Goal: Communication & Community: Participate in discussion

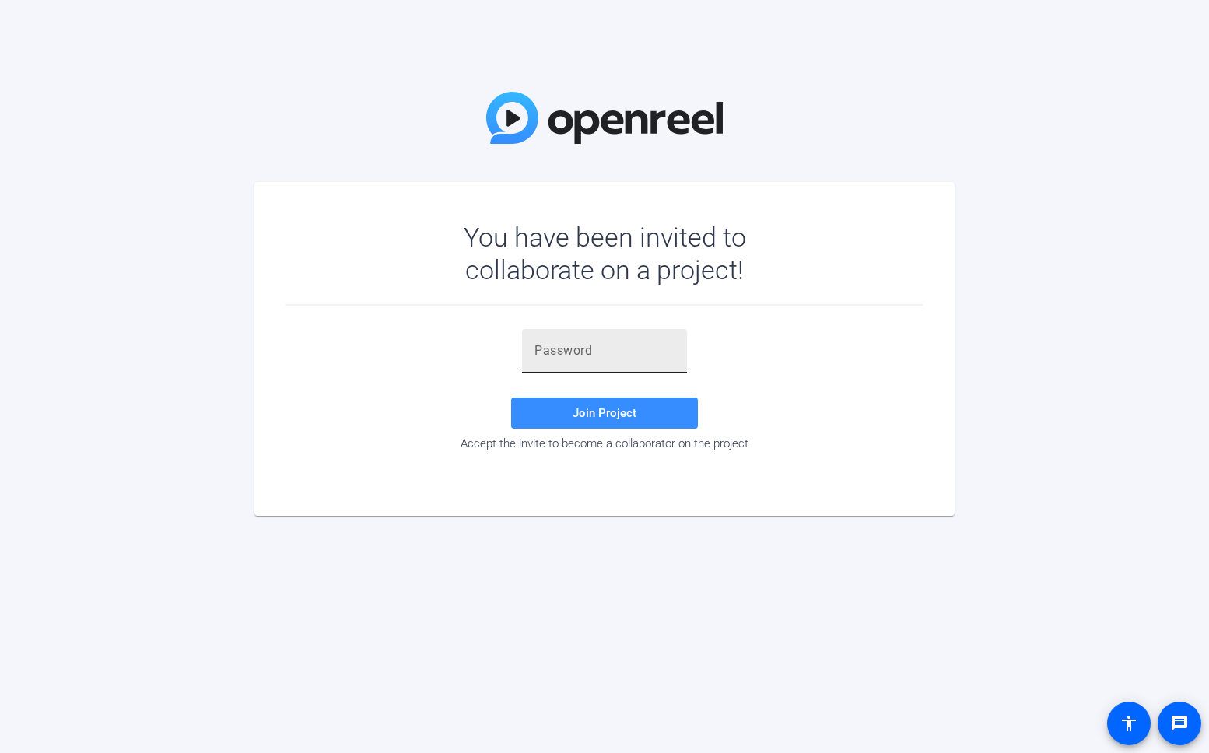
click at [623, 345] on input "text" at bounding box center [604, 350] width 140 height 19
paste input "0i_b't"
type input "0i_b't"
click at [605, 413] on span "Join Project" at bounding box center [604, 413] width 64 height 14
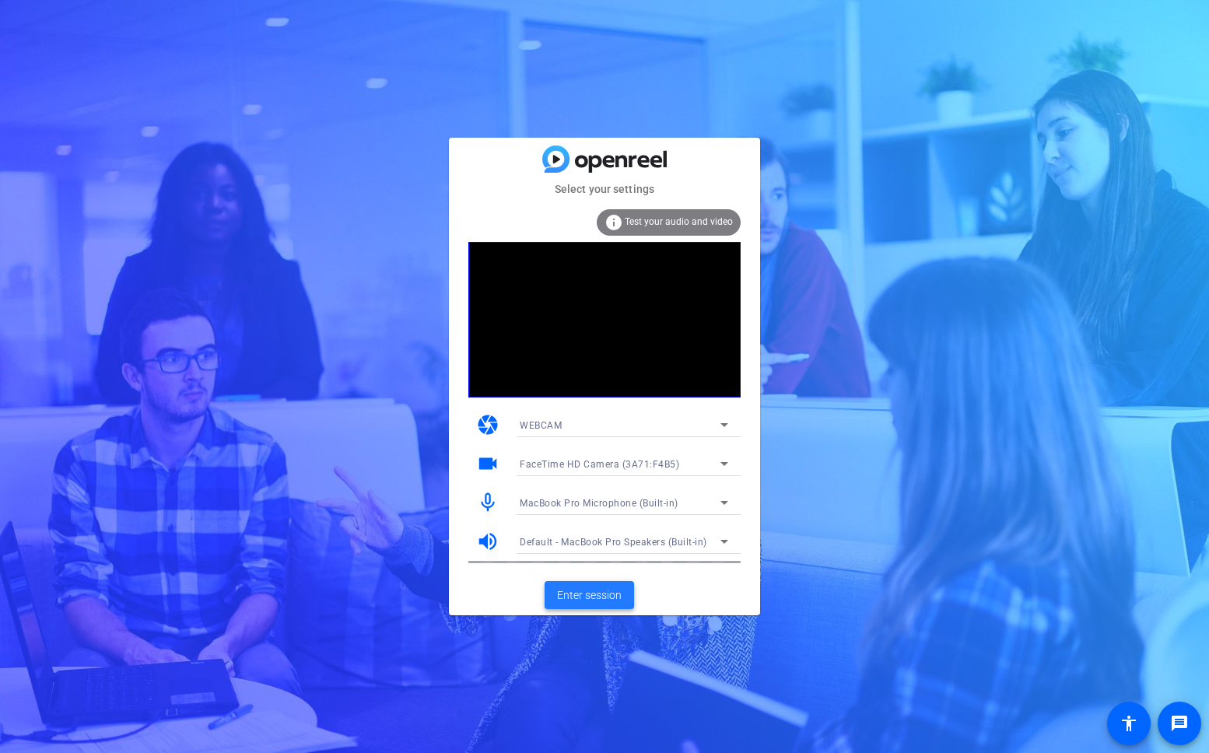
click at [572, 604] on span at bounding box center [588, 594] width 89 height 37
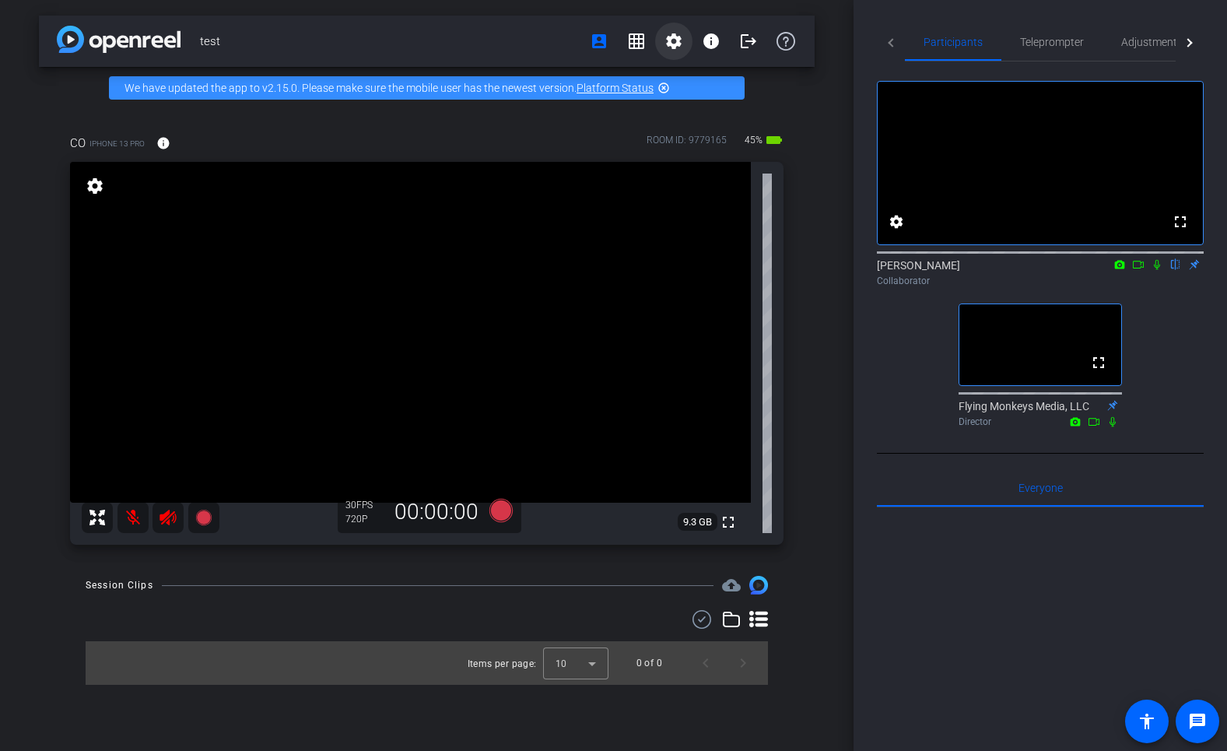
click at [668, 46] on mat-icon "settings" at bounding box center [673, 41] width 19 height 19
click at [674, 46] on div at bounding box center [613, 375] width 1227 height 751
click at [712, 42] on mat-icon "info" at bounding box center [711, 41] width 19 height 19
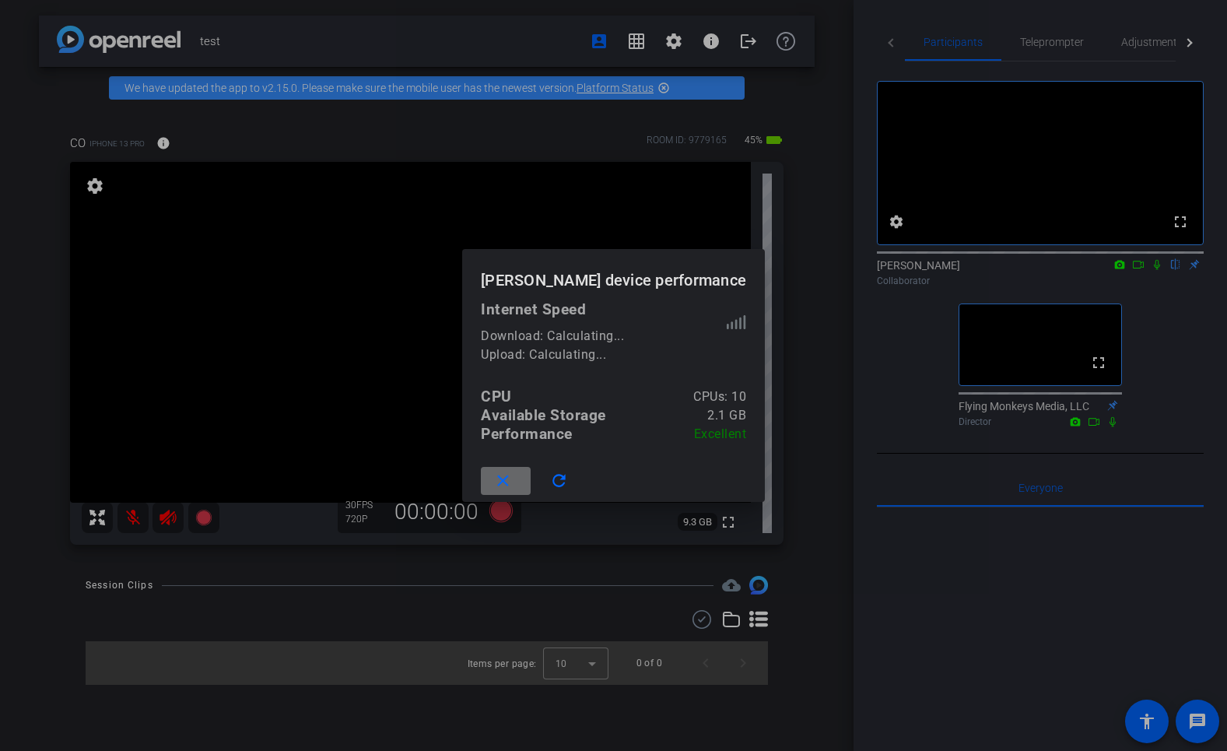
click at [513, 483] on mat-icon "close" at bounding box center [502, 480] width 19 height 19
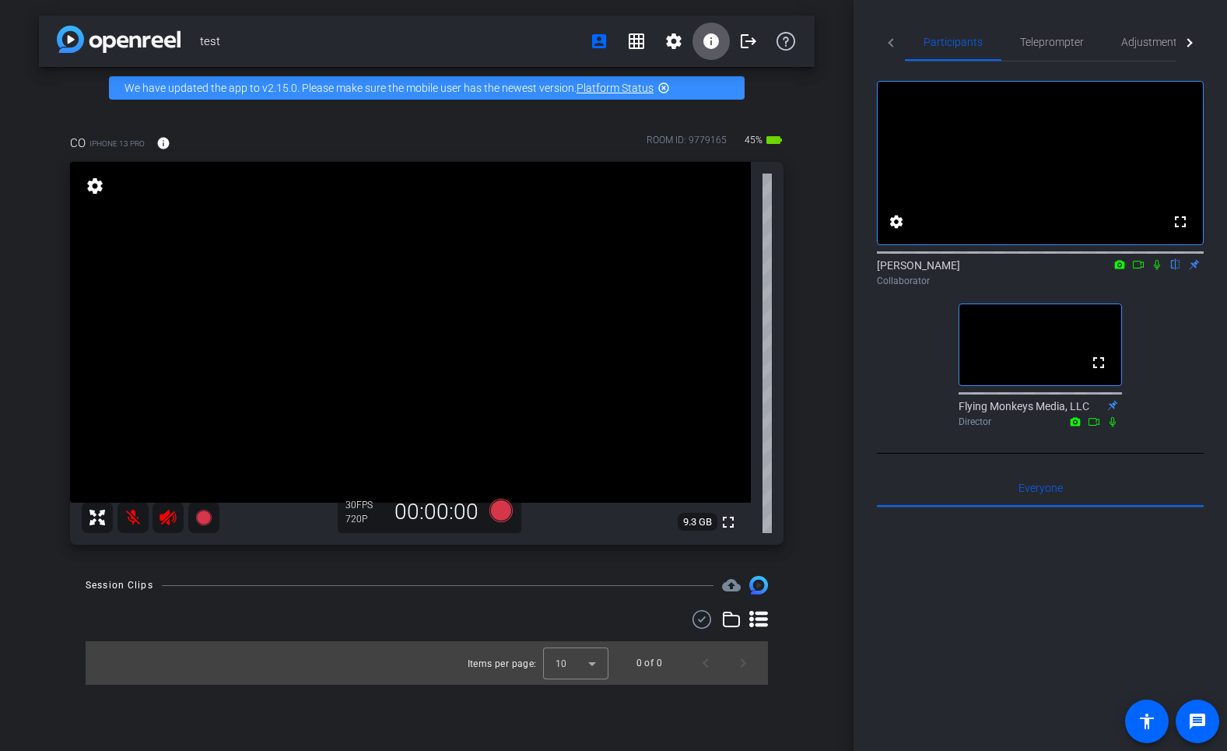
click at [814, 493] on div "CO iPhone 13 Pro info ROOM ID: 9779165 45% battery_std fullscreen settings 9.3 …" at bounding box center [426, 334] width 775 height 451
click at [1032, 50] on span "Teleprompter" at bounding box center [1052, 41] width 64 height 37
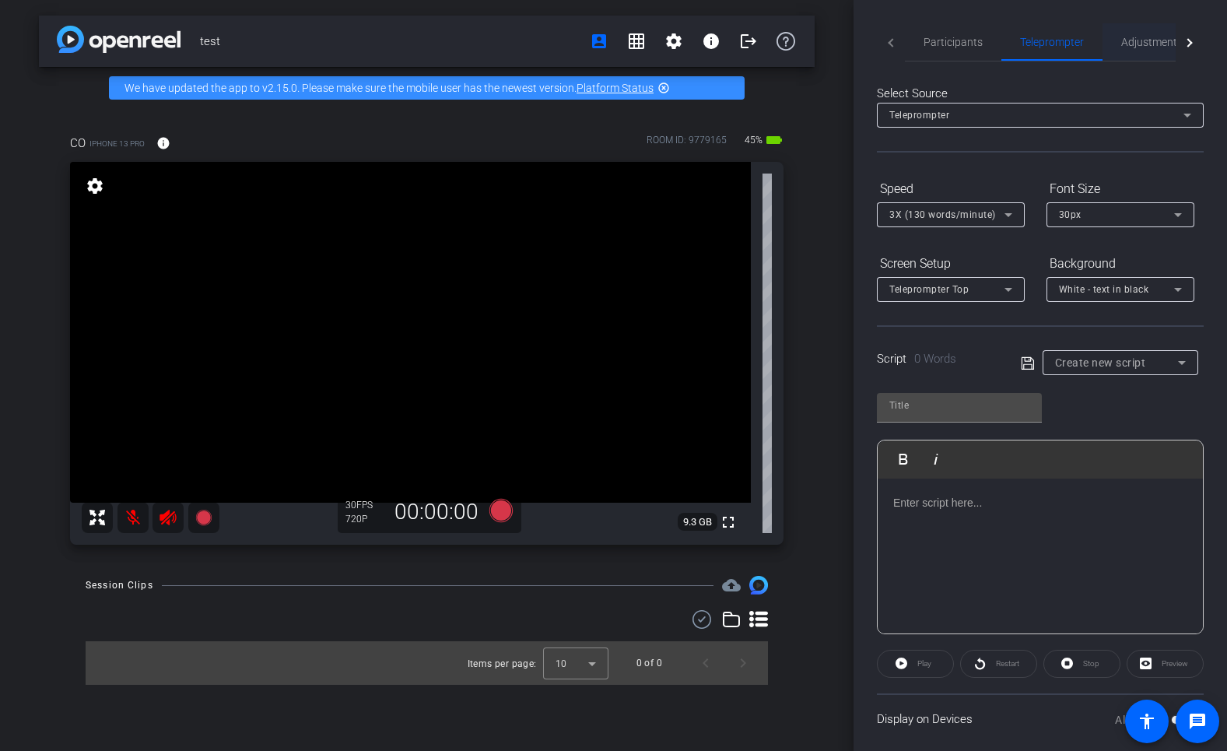
click at [1131, 44] on span "Adjustments" at bounding box center [1151, 42] width 61 height 11
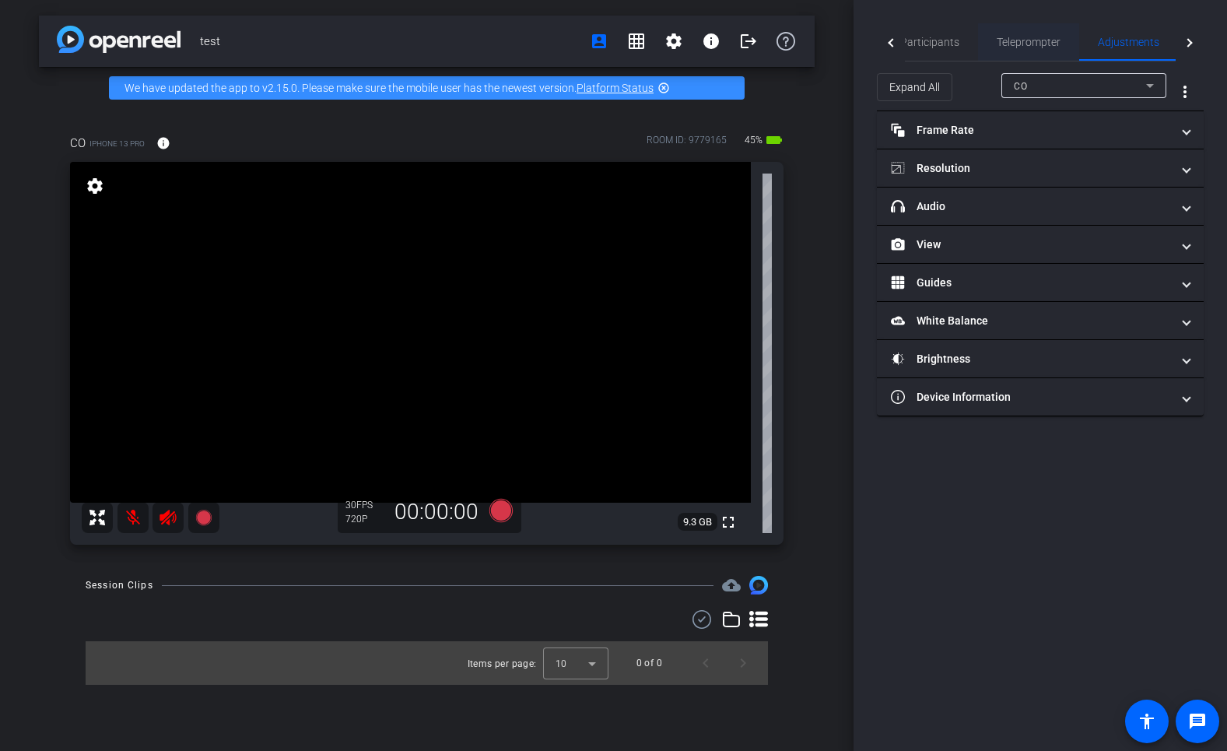
click at [1028, 44] on span "Teleprompter" at bounding box center [1028, 42] width 64 height 11
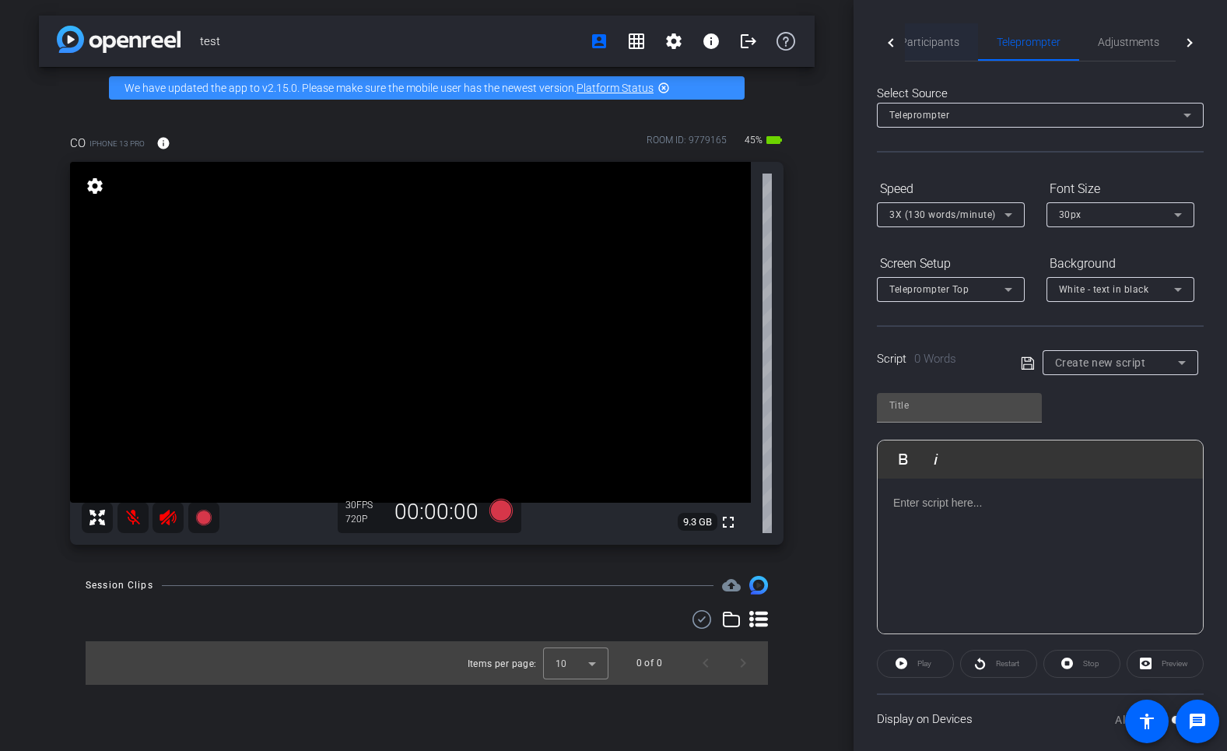
click at [922, 37] on span "Participants" at bounding box center [929, 42] width 59 height 11
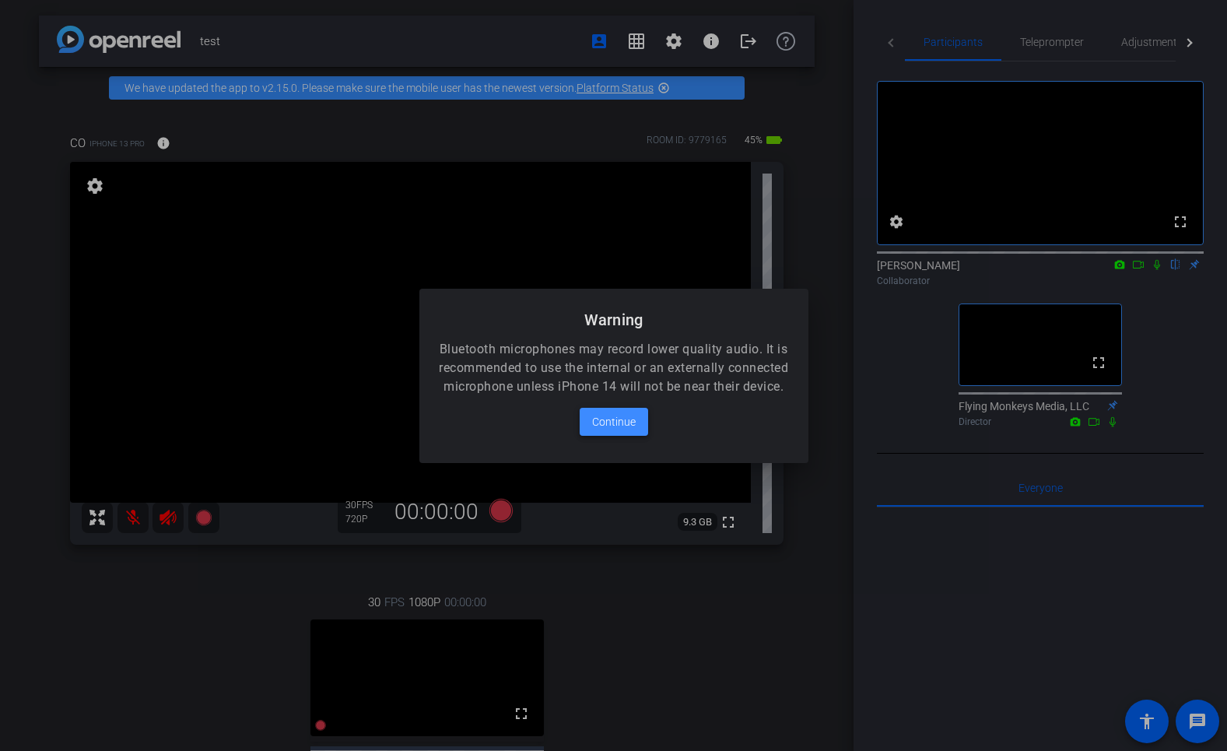
click at [606, 431] on span "Continue" at bounding box center [614, 421] width 44 height 19
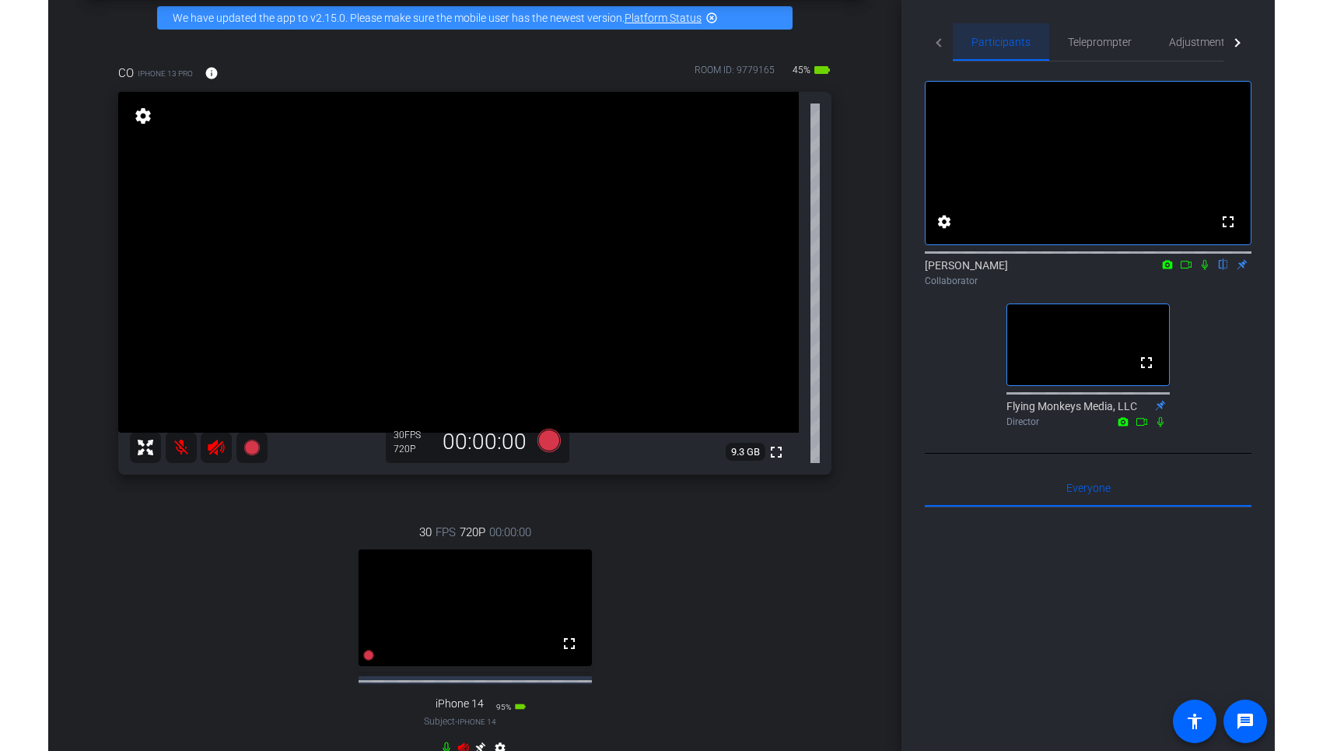
scroll to position [91, 0]
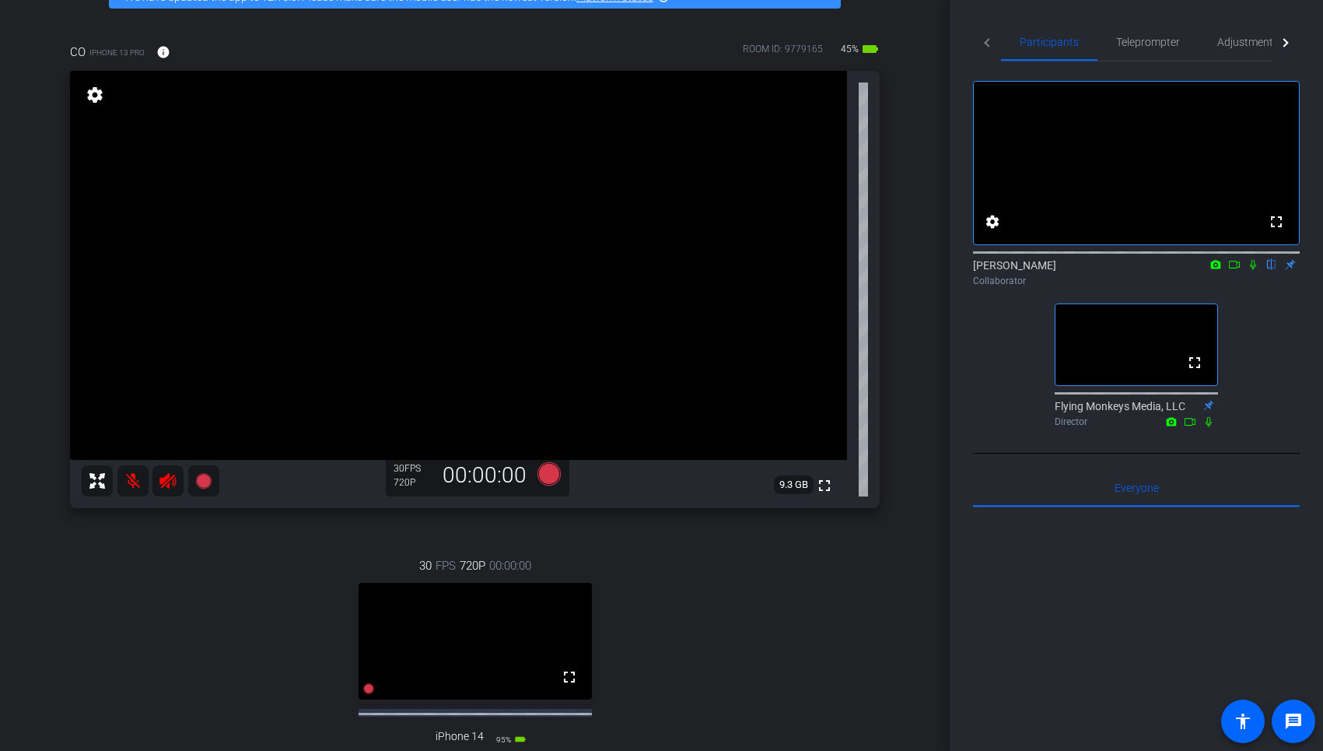
click at [623, 678] on div "30 FPS 720P 00:00:00 fullscreen iPhone 14 Subject - iPhone 14 95% battery_std s…" at bounding box center [475, 675] width 810 height 288
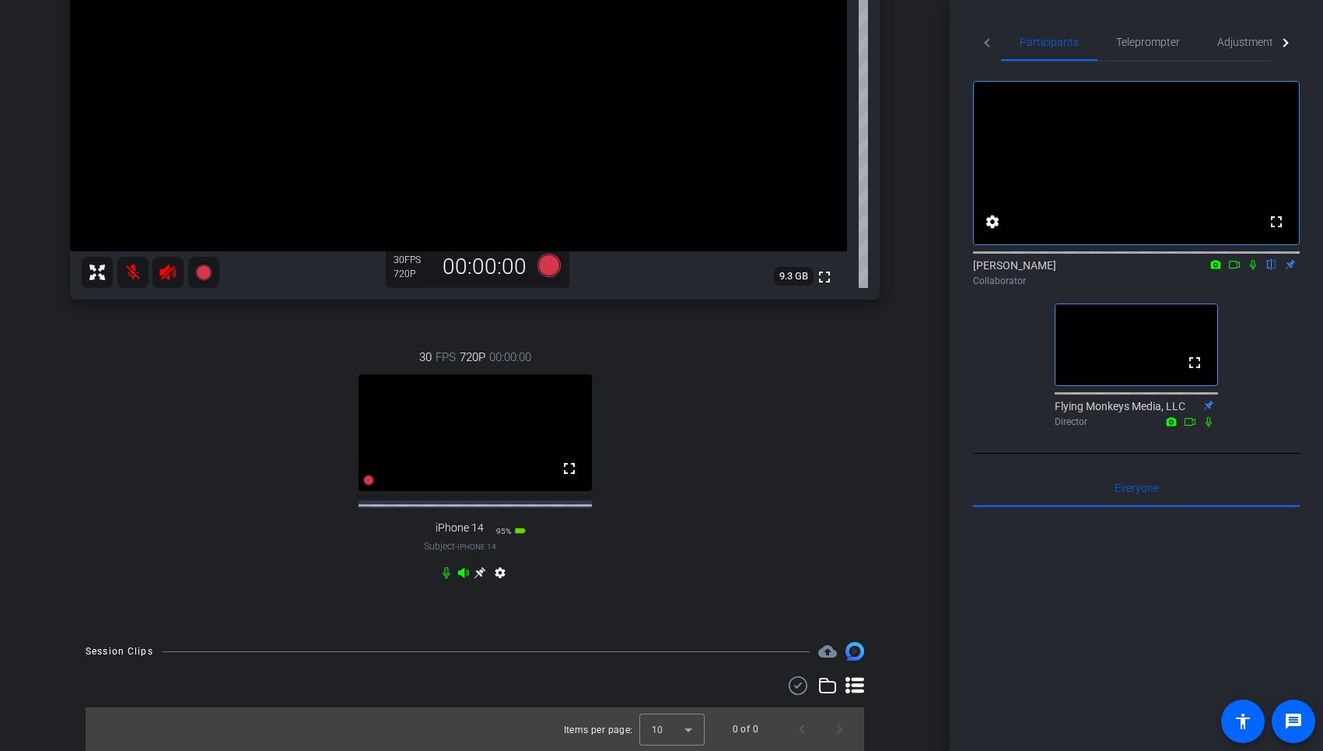
scroll to position [163, 0]
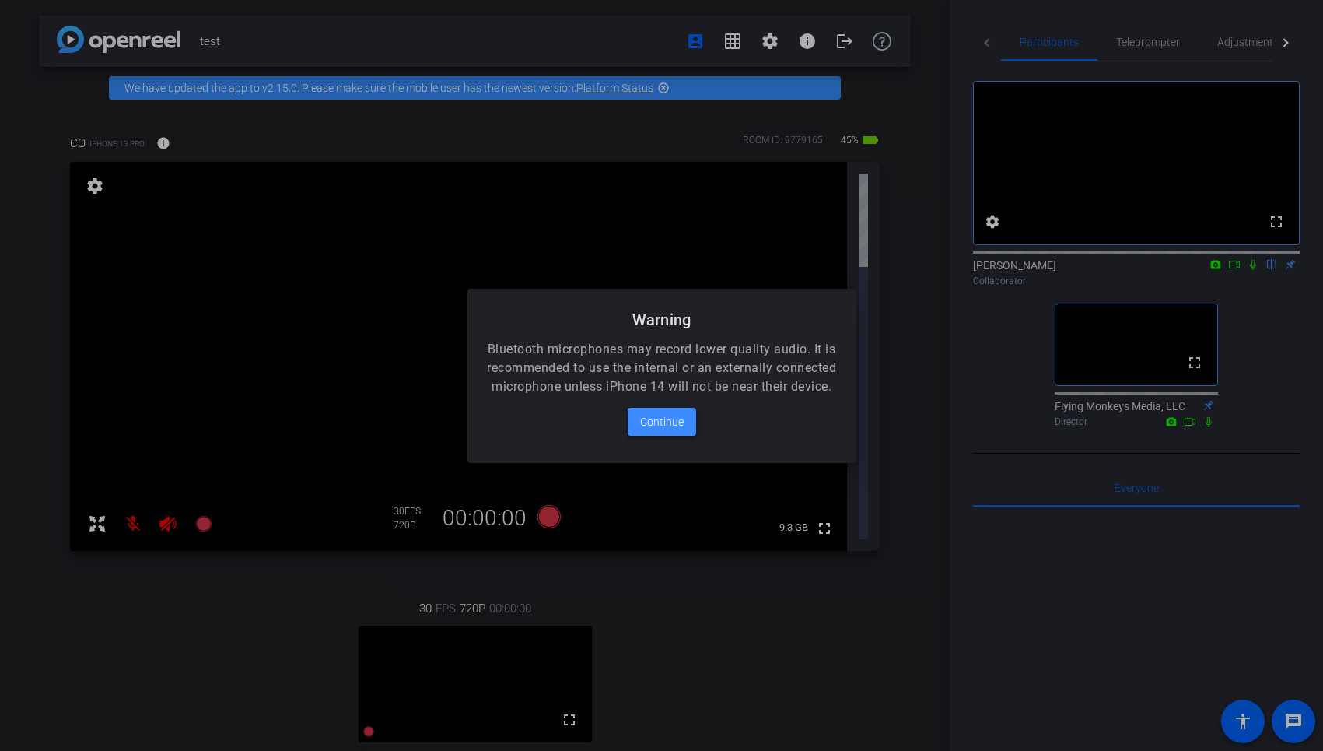
click at [670, 430] on span "Continue" at bounding box center [662, 421] width 44 height 19
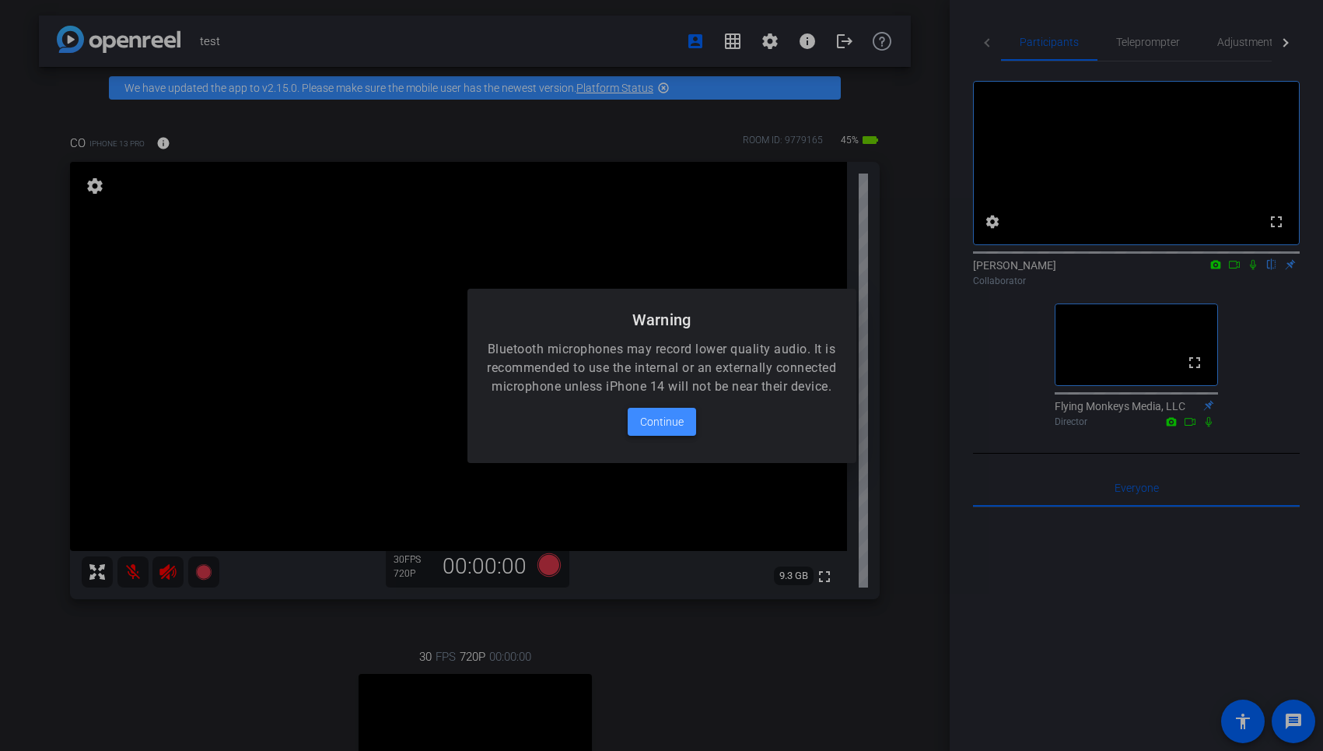
click at [667, 431] on span "Continue" at bounding box center [662, 421] width 44 height 19
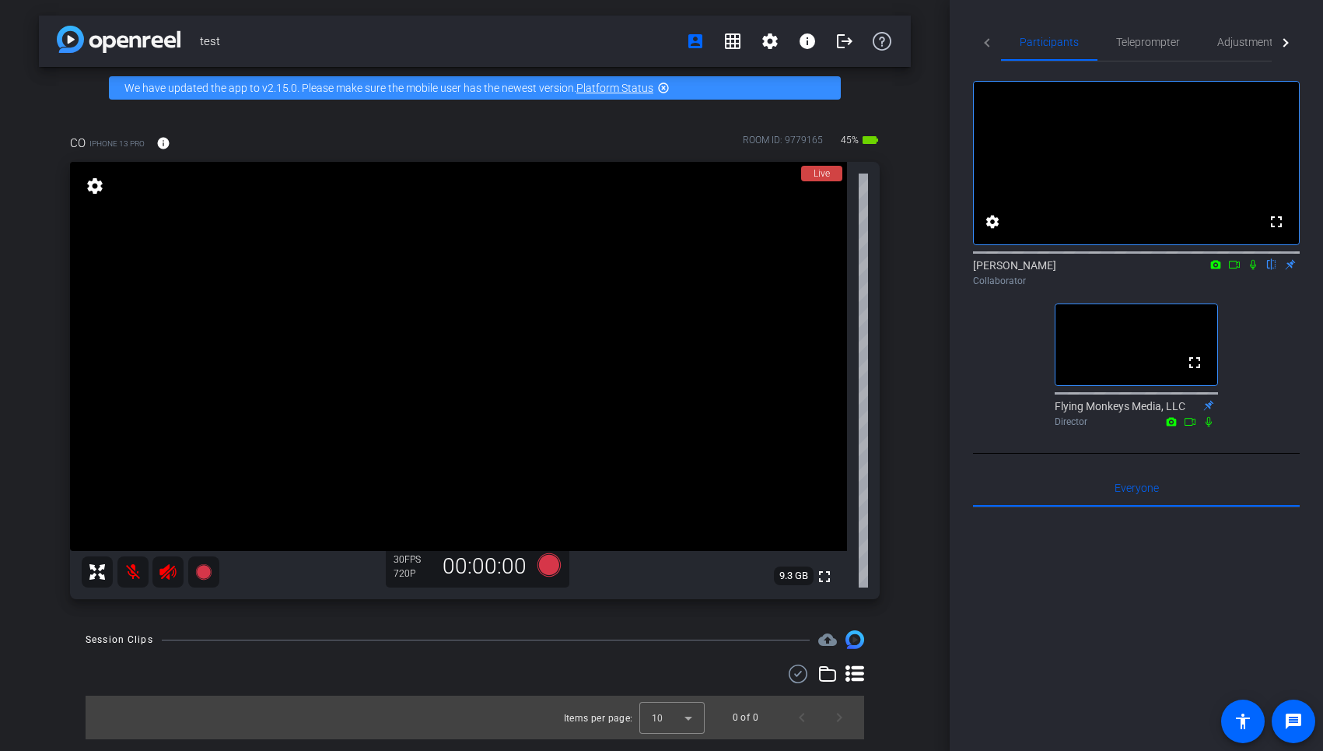
click at [1283, 41] on div at bounding box center [1283, 42] width 9 height 9
click at [1239, 43] on span "Live" at bounding box center [1242, 42] width 19 height 11
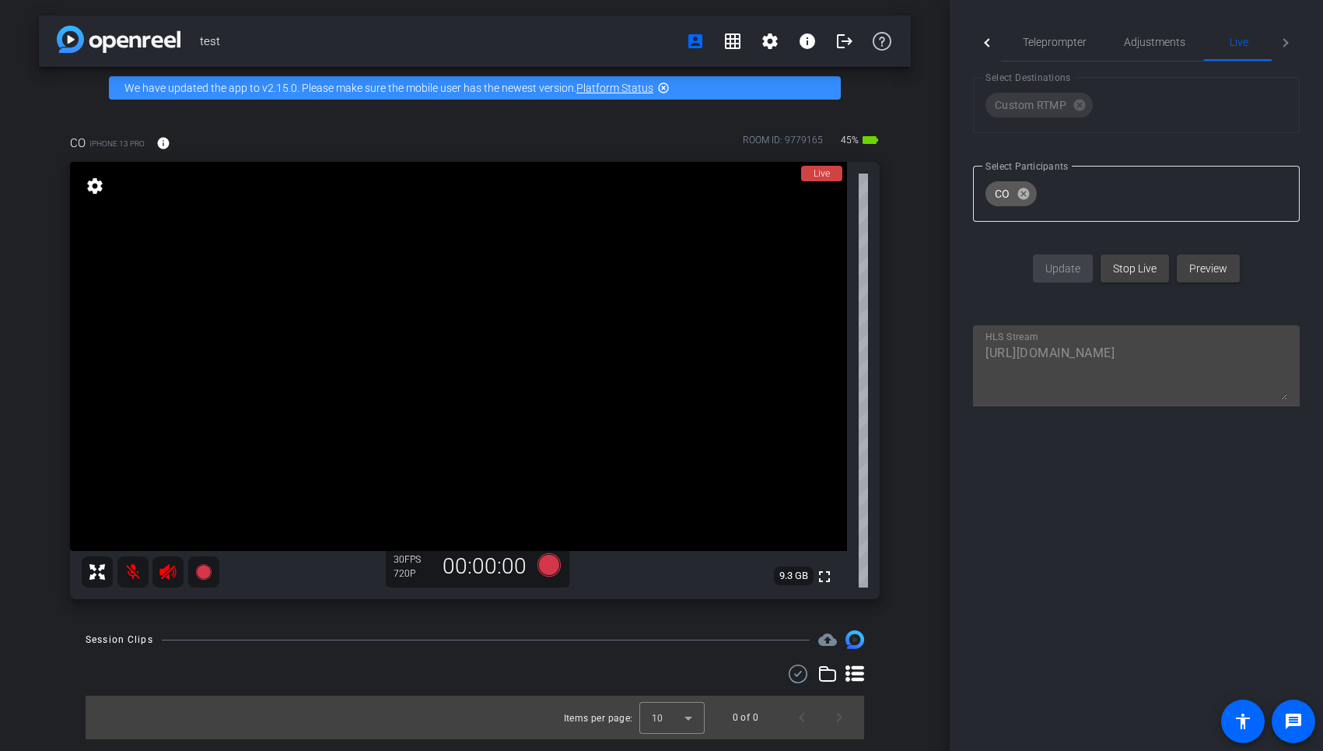
click at [1204, 182] on input "Participant selection" at bounding box center [1162, 193] width 239 height 31
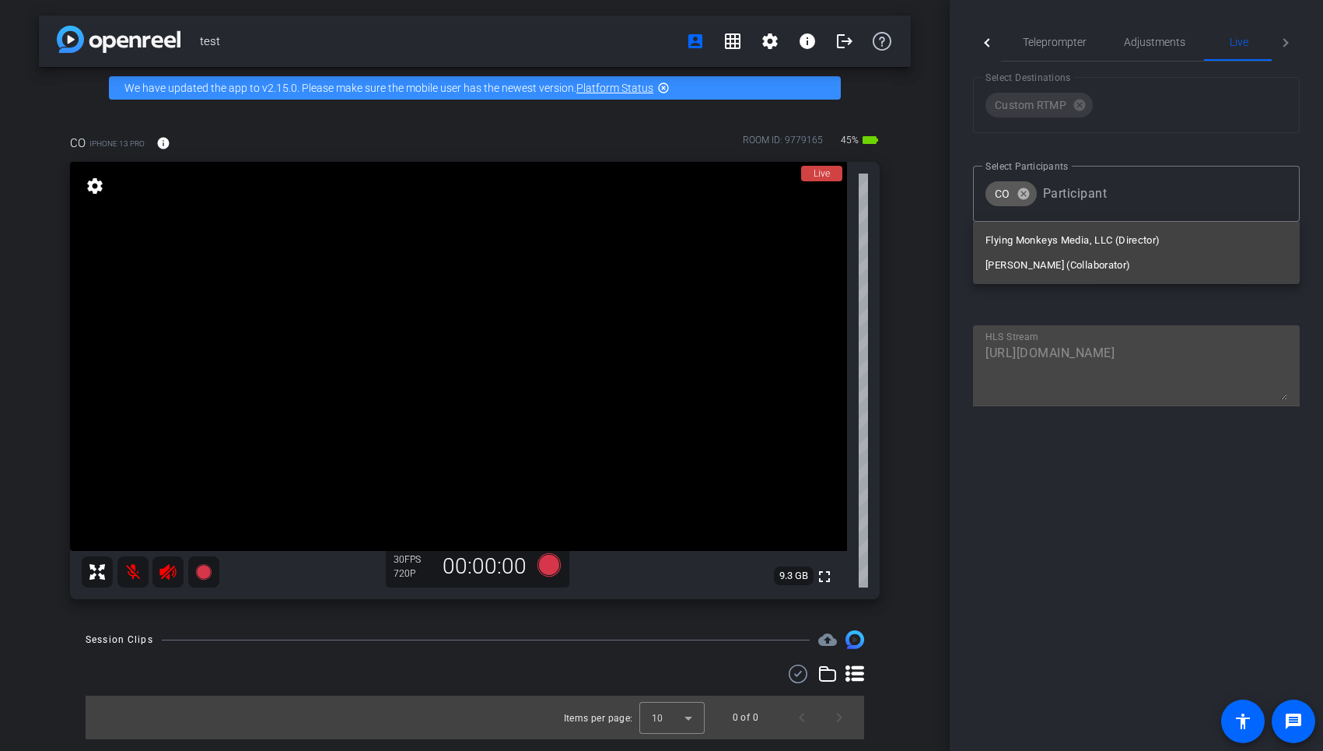
click at [962, 215] on div "Participants Teleprompter Adjustments Live settings Mike flip Collaborator Flyi…" at bounding box center [1136, 375] width 373 height 751
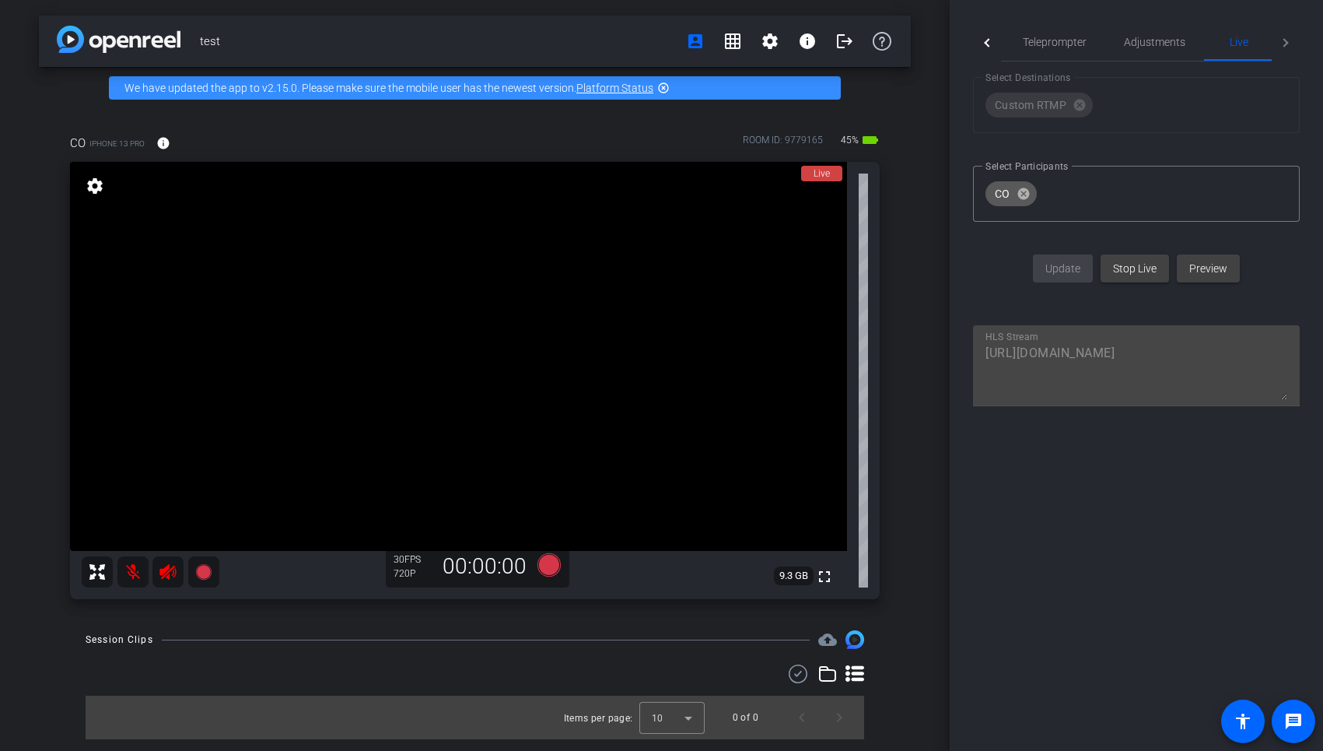
click at [989, 44] on div at bounding box center [988, 42] width 9 height 9
click at [1044, 47] on span "Participants" at bounding box center [1049, 42] width 59 height 11
